Goal: Use online tool/utility: Utilize a website feature to perform a specific function

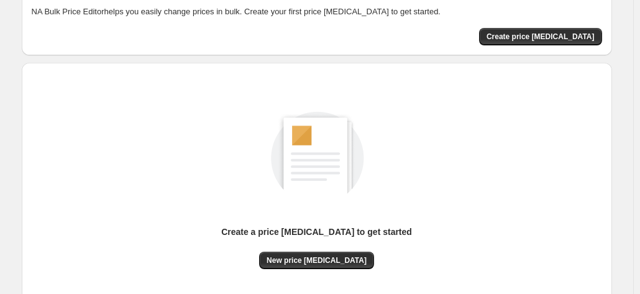
scroll to position [171, 0]
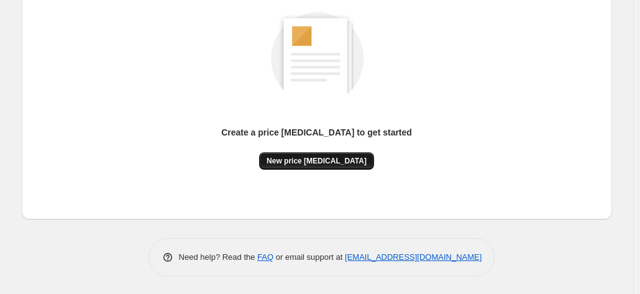
click at [326, 157] on span "New price [MEDICAL_DATA]" at bounding box center [316, 161] width 100 height 10
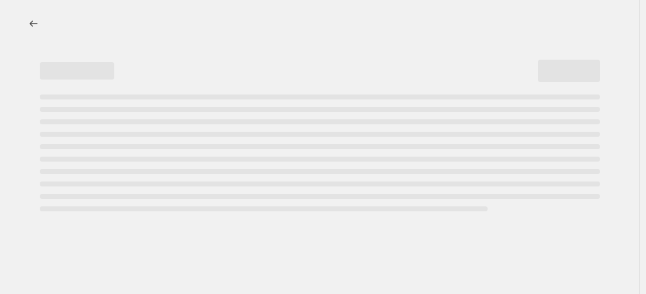
select select "percentage"
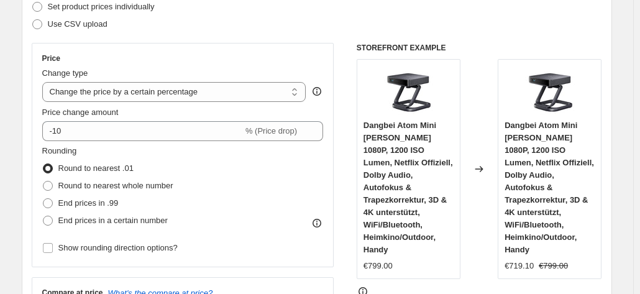
scroll to position [186, 0]
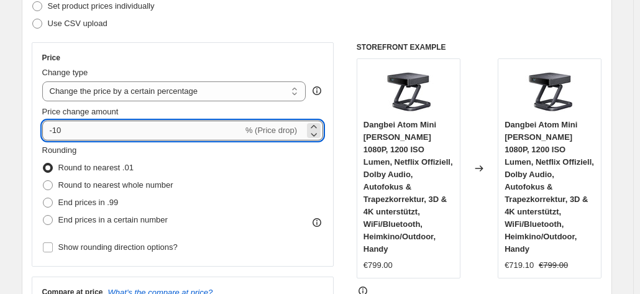
click at [88, 124] on input "-10" at bounding box center [142, 131] width 201 height 20
type input "-1"
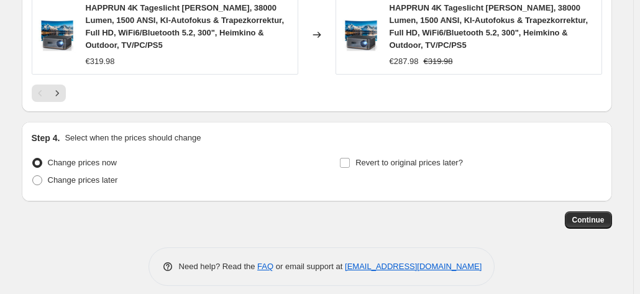
scroll to position [1064, 0]
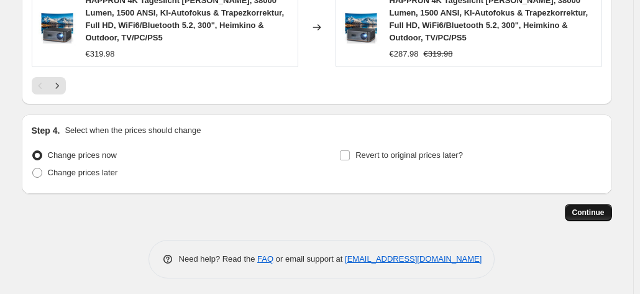
type input "-30"
click at [588, 209] on span "Continue" at bounding box center [588, 212] width 32 height 10
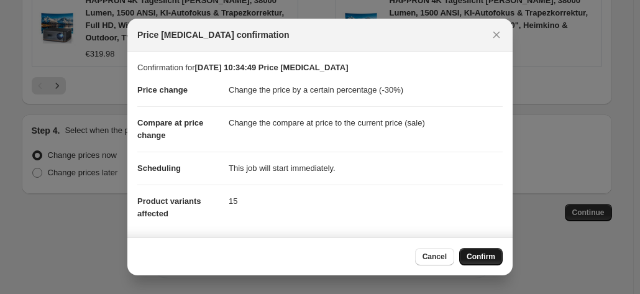
click at [485, 253] on span "Confirm" at bounding box center [481, 257] width 29 height 10
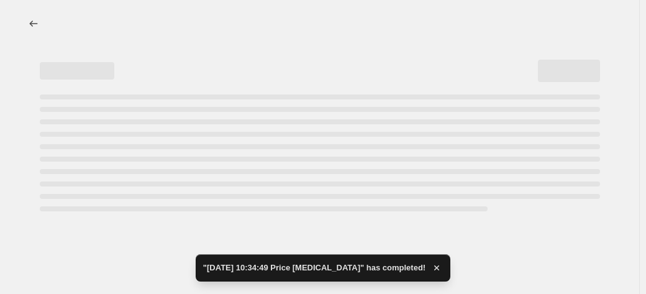
select select "percentage"
